Goal: Find specific page/section: Locate a particular part of the current website

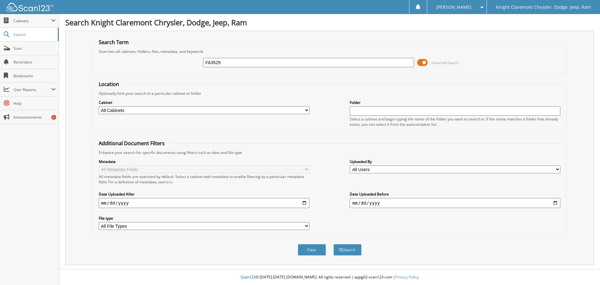
type input "FA3529"
click at [333, 244] on button "Search" at bounding box center [347, 250] width 28 height 12
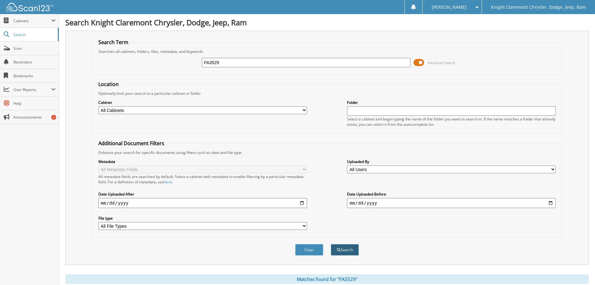
click at [347, 250] on button "Search" at bounding box center [345, 250] width 28 height 12
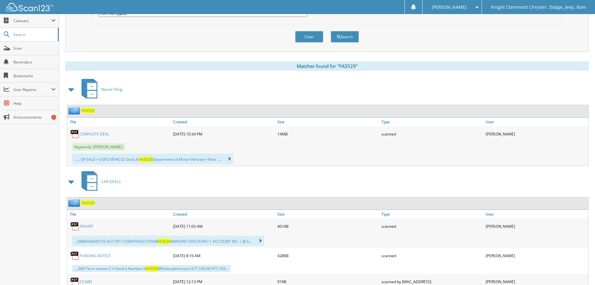
scroll to position [219, 0]
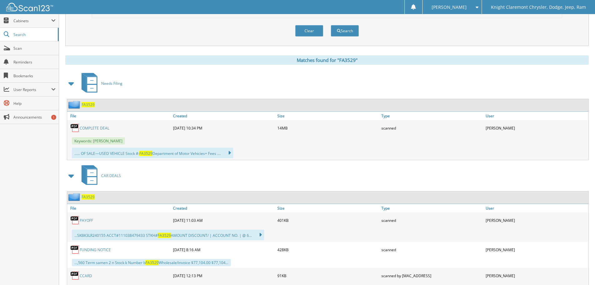
drag, startPoint x: 88, startPoint y: 104, endPoint x: 176, endPoint y: 91, distance: 88.7
click at [176, 91] on div "Needs Filing" at bounding box center [327, 83] width 524 height 25
click at [91, 104] on span "FA3529" at bounding box center [88, 104] width 13 height 5
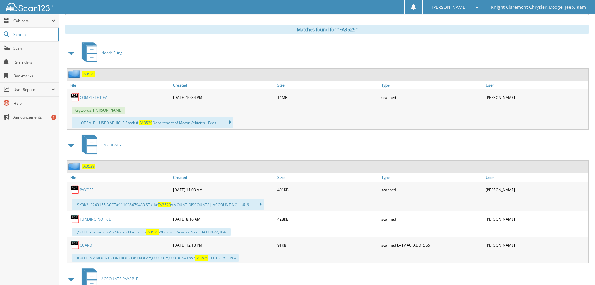
scroll to position [250, 0]
click at [114, 51] on span "Needs Filing" at bounding box center [111, 51] width 21 height 5
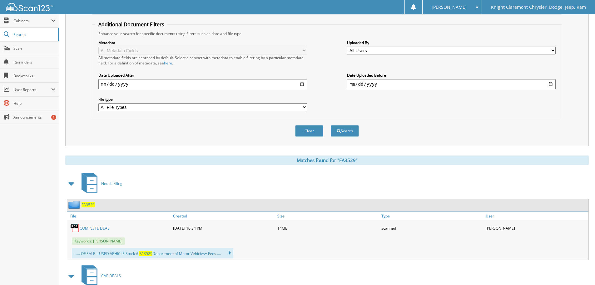
scroll to position [156, 0]
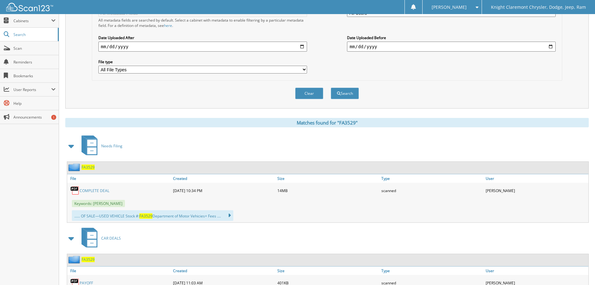
click at [102, 189] on link "COMPLETE DEAL" at bounding box center [95, 190] width 30 height 5
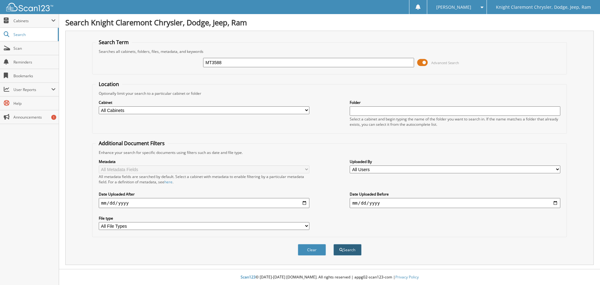
type input "MT3588"
click at [342, 250] on span "submit" at bounding box center [341, 250] width 4 height 4
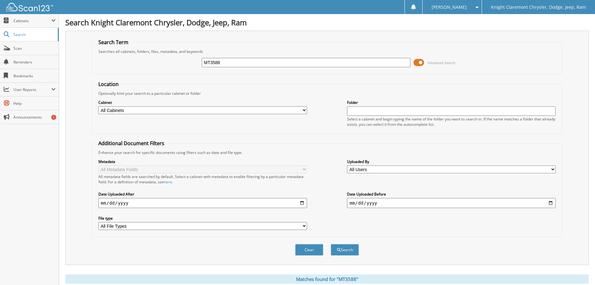
scroll to position [187, 0]
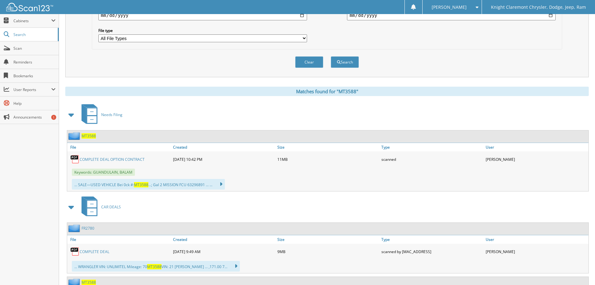
click at [132, 159] on link "COMPLETE DEAL OPTION CONTRACT" at bounding box center [112, 159] width 65 height 5
